Goal: Transaction & Acquisition: Purchase product/service

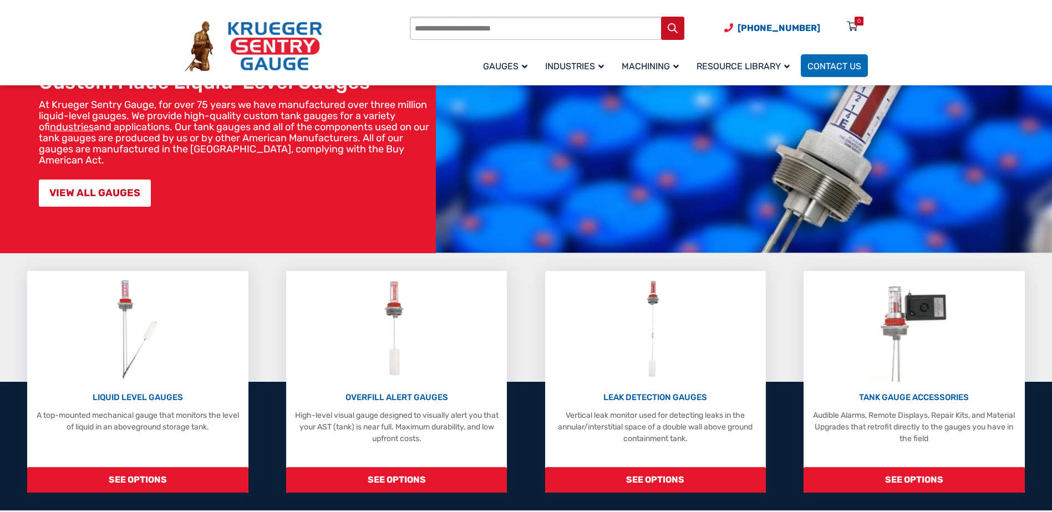
scroll to position [111, 0]
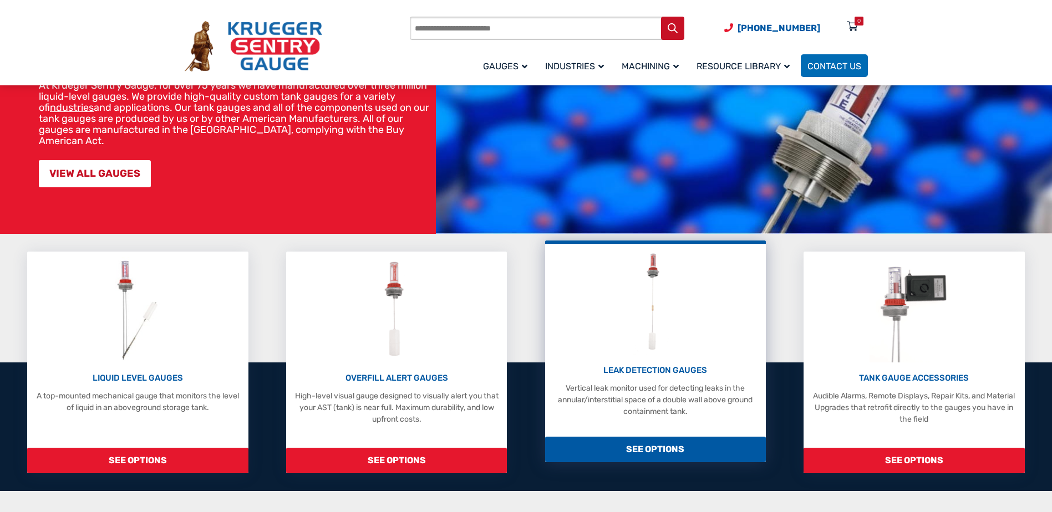
click at [676, 335] on img at bounding box center [655, 301] width 44 height 105
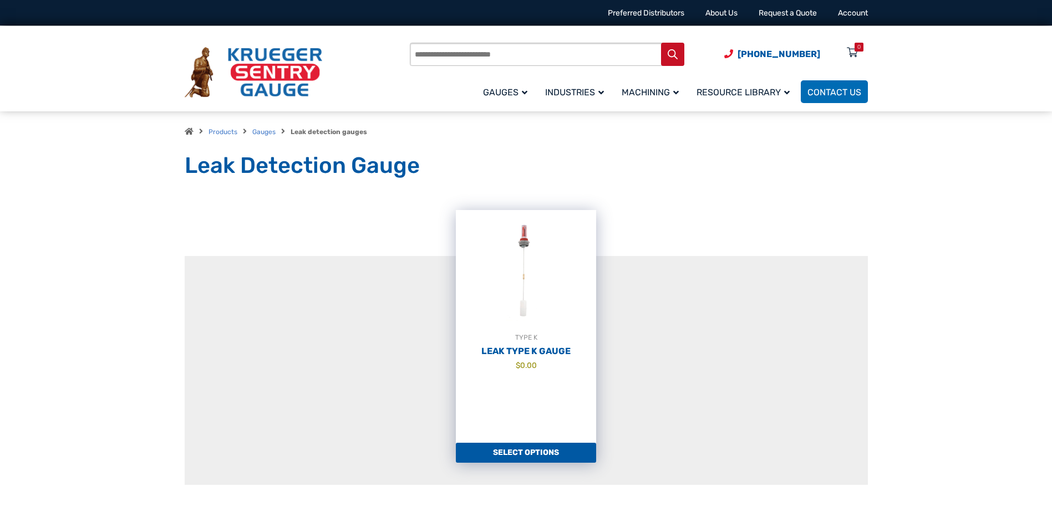
click at [547, 313] on img at bounding box center [526, 271] width 140 height 122
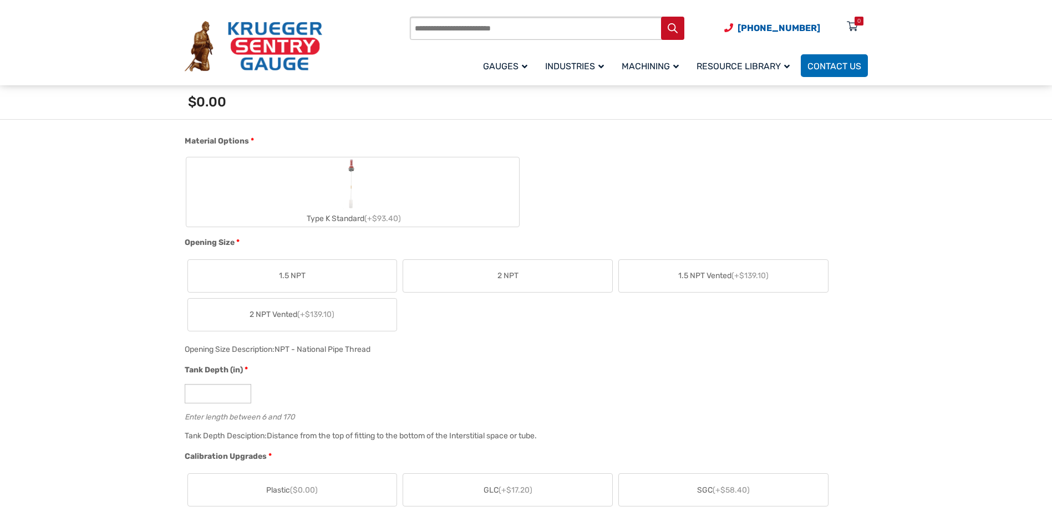
scroll to position [388, 0]
